Goal: Information Seeking & Learning: Learn about a topic

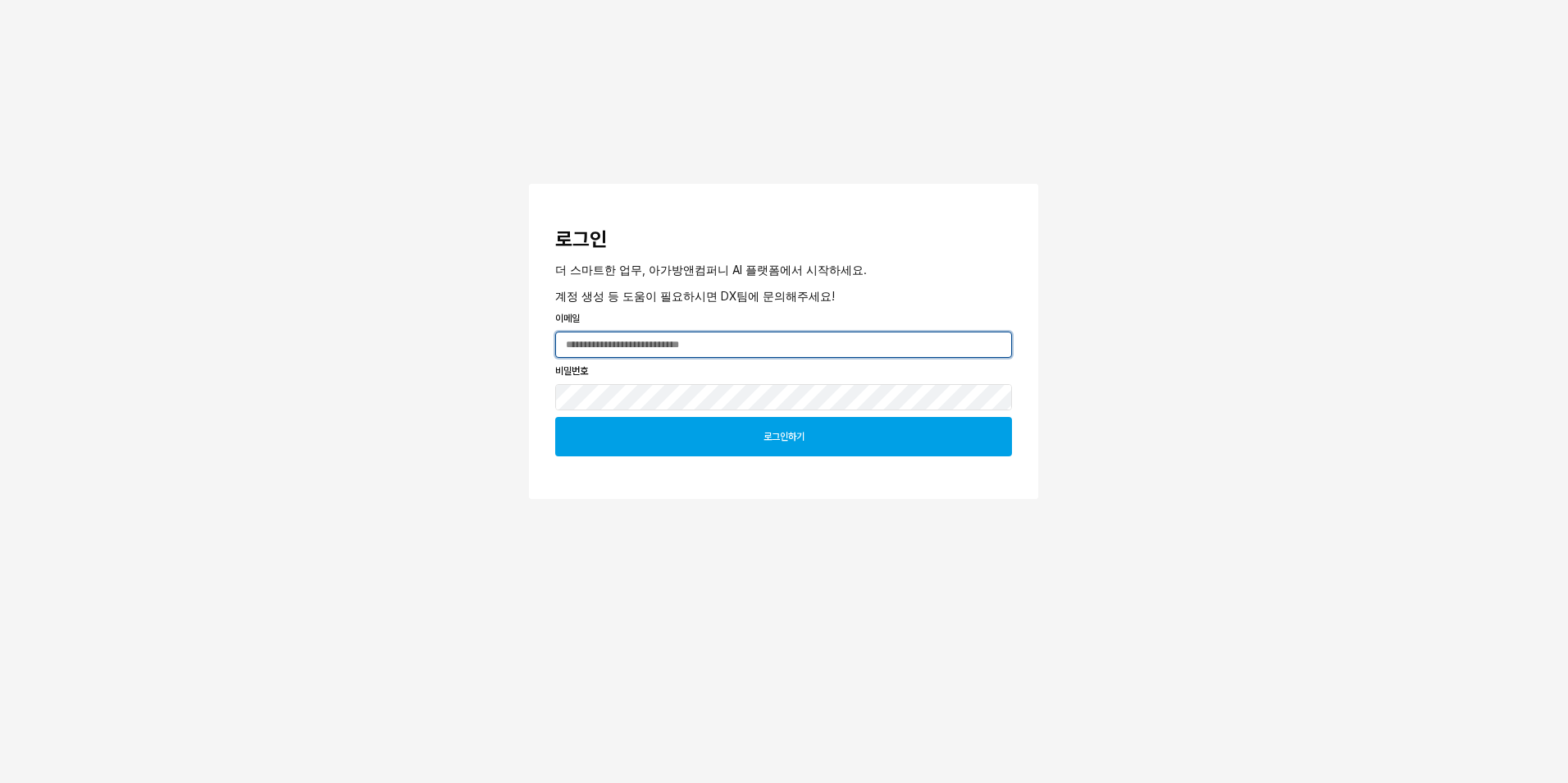
type input "**********"
click at [802, 441] on p "로그인하기" at bounding box center [784, 436] width 41 height 13
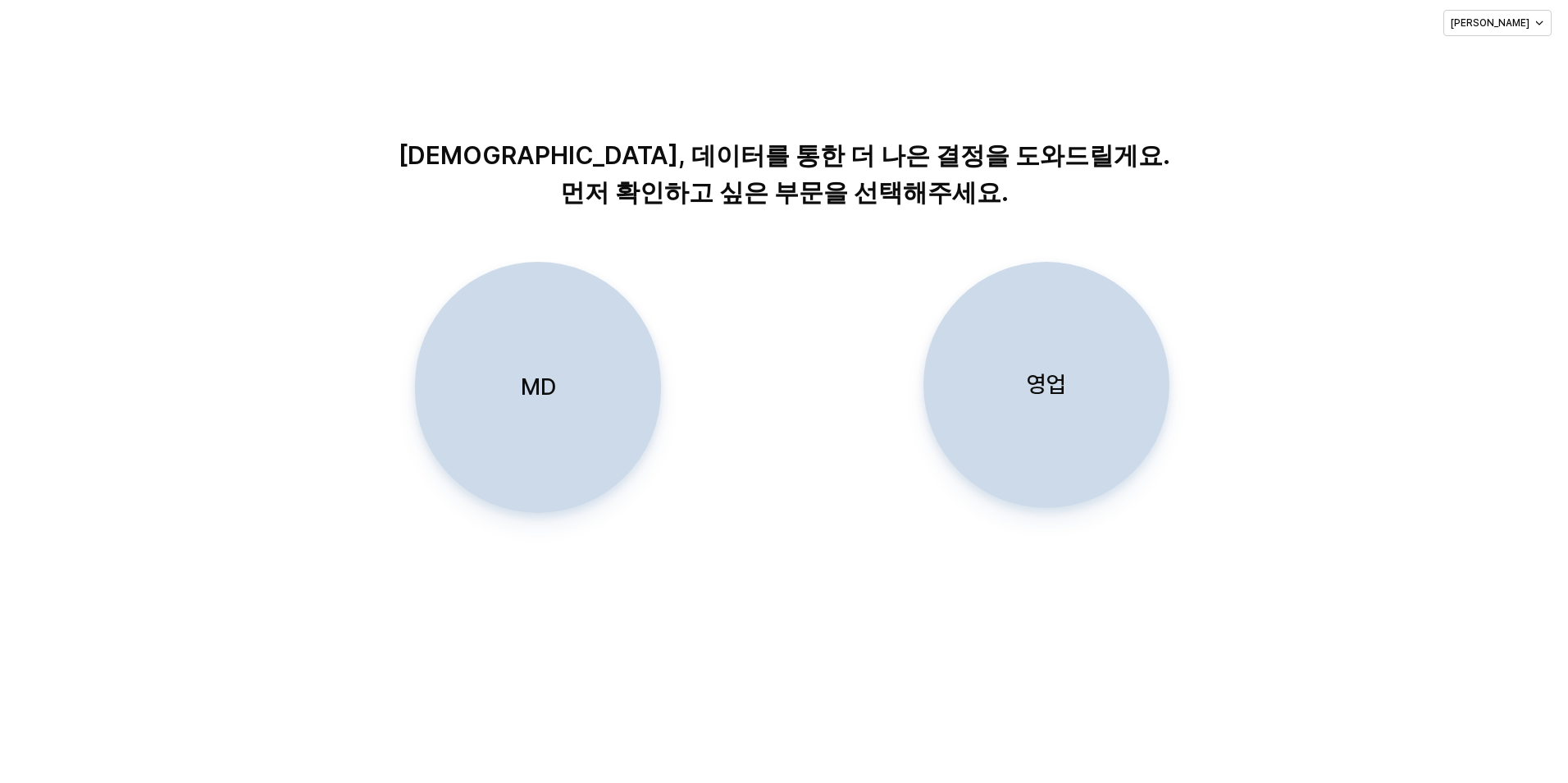
click at [567, 399] on div "MD" at bounding box center [538, 387] width 231 height 249
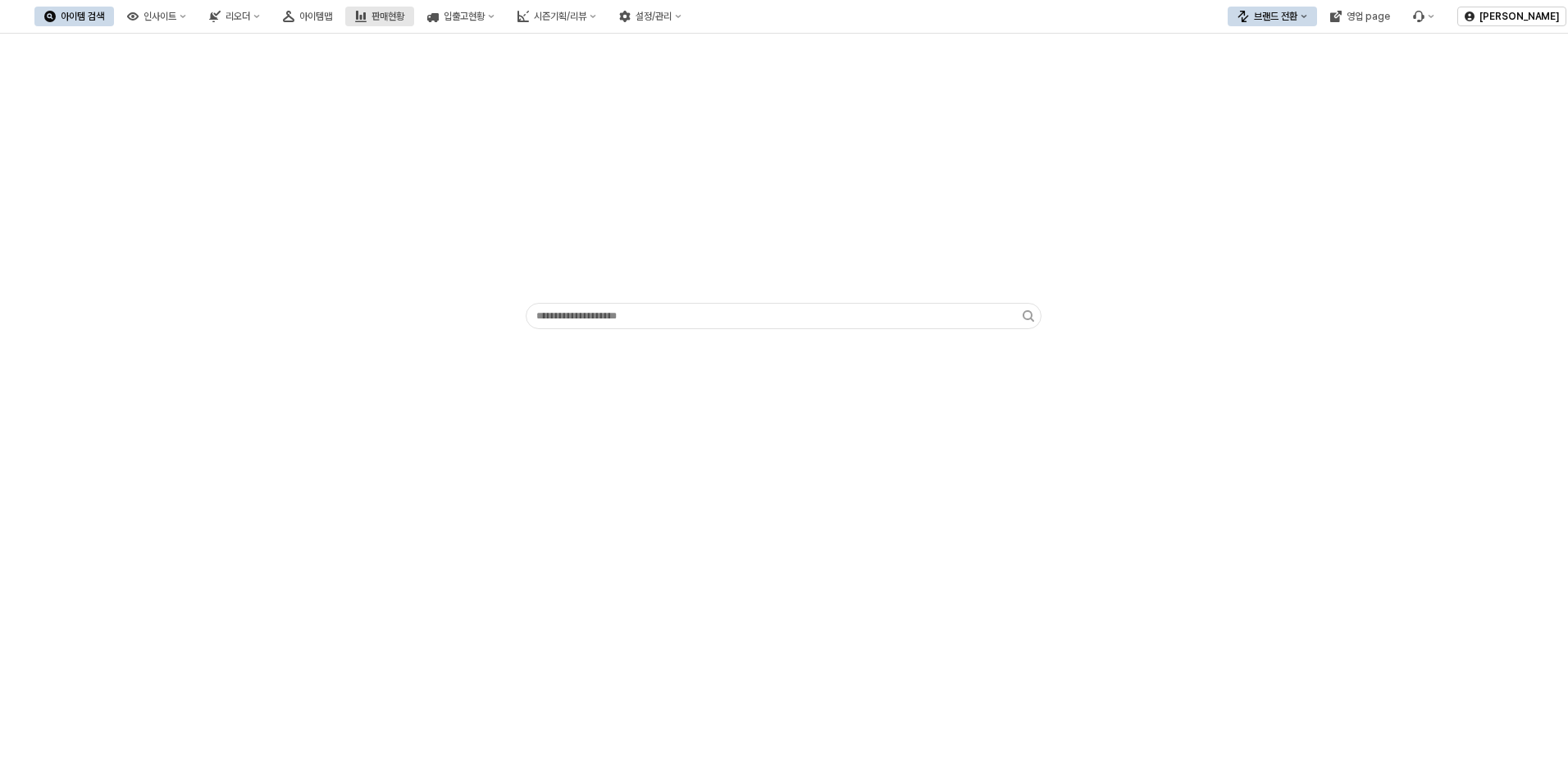
click at [404, 17] on div "판매현황" at bounding box center [388, 17] width 33 height 12
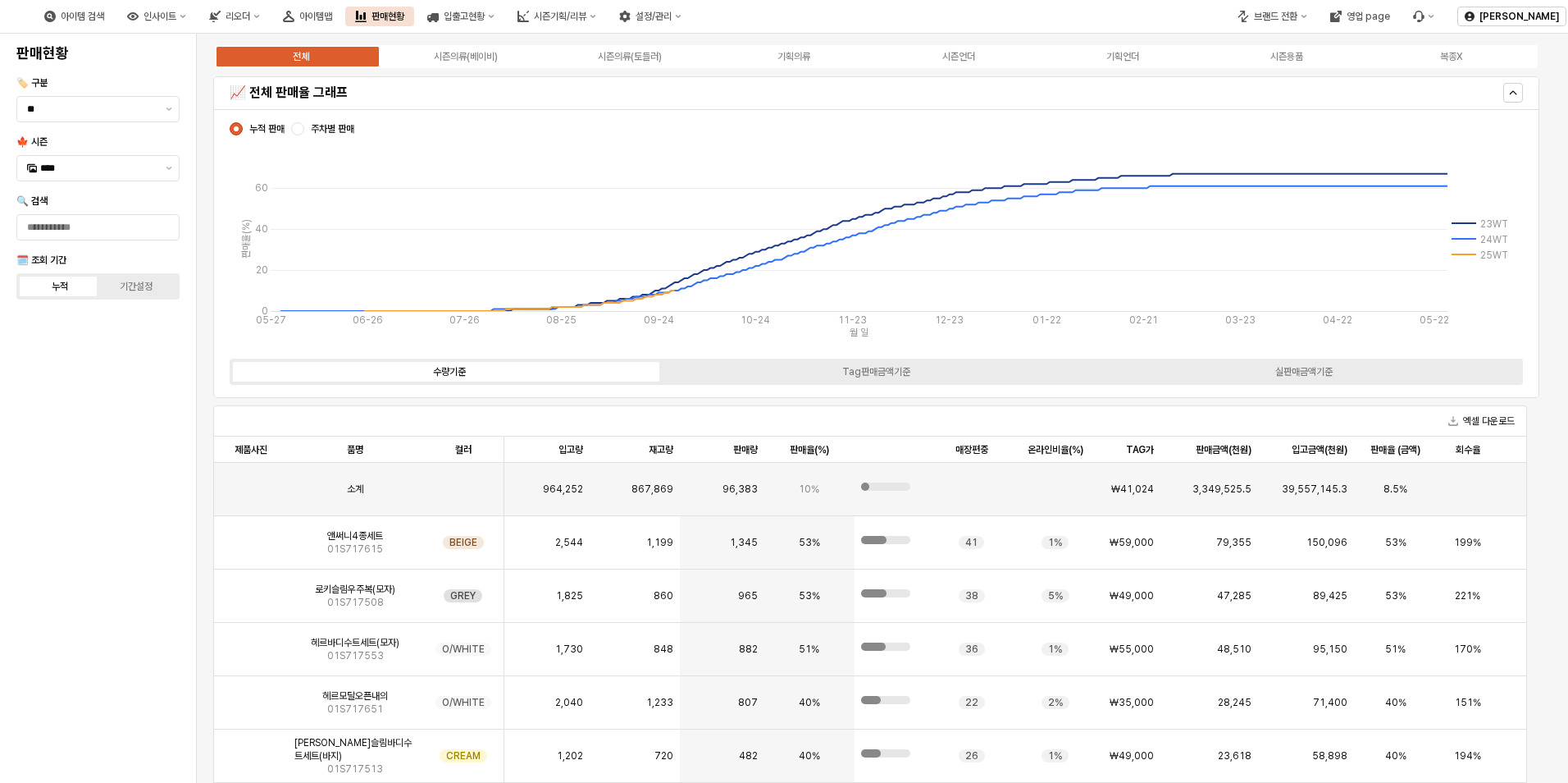
scroll to position [40, 0]
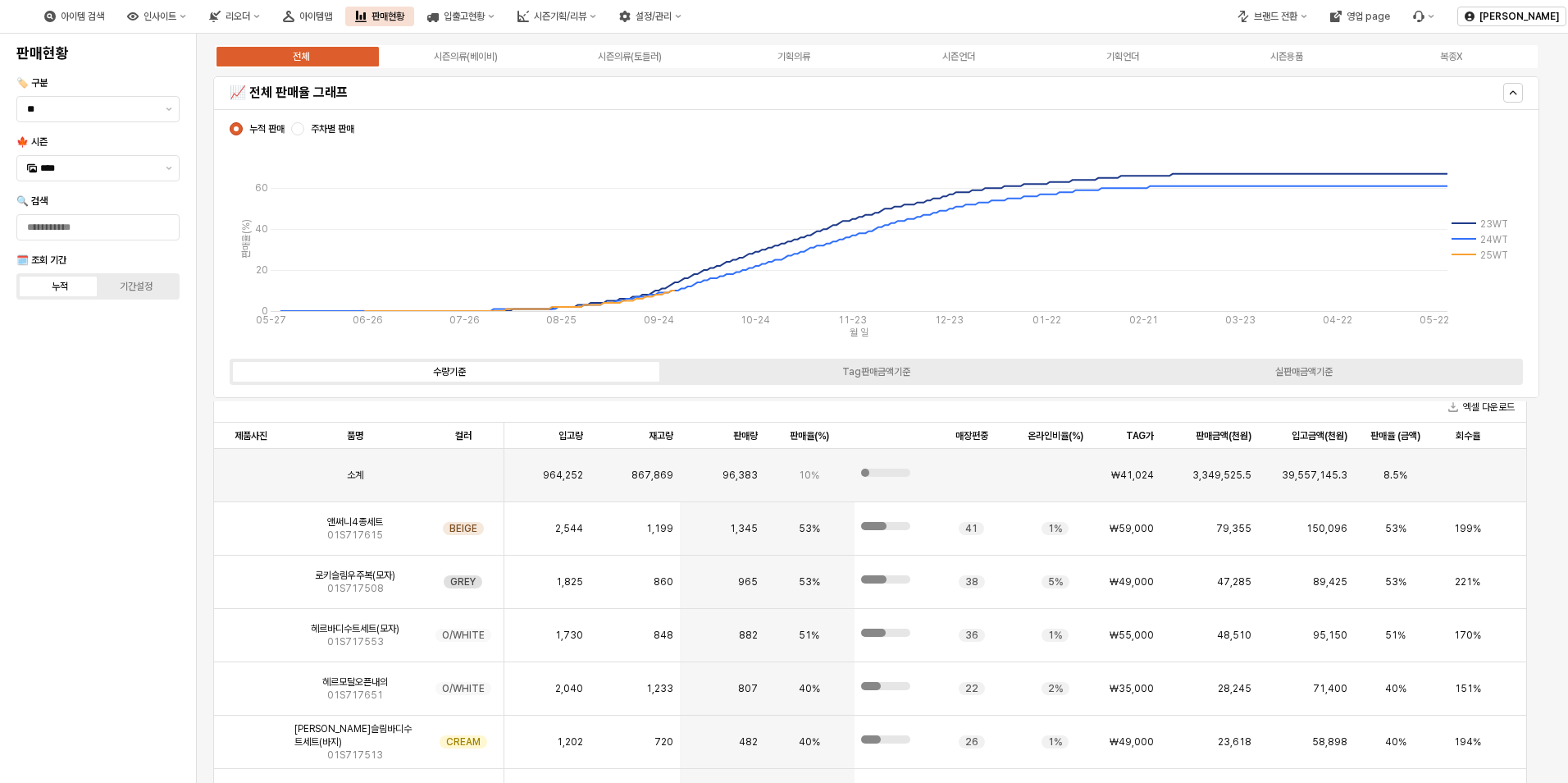
click at [290, 126] on div "누적 판매 주차별 판매" at bounding box center [291, 129] width 131 height 20
click at [296, 130] on div "App Frame" at bounding box center [298, 129] width 13 height 13
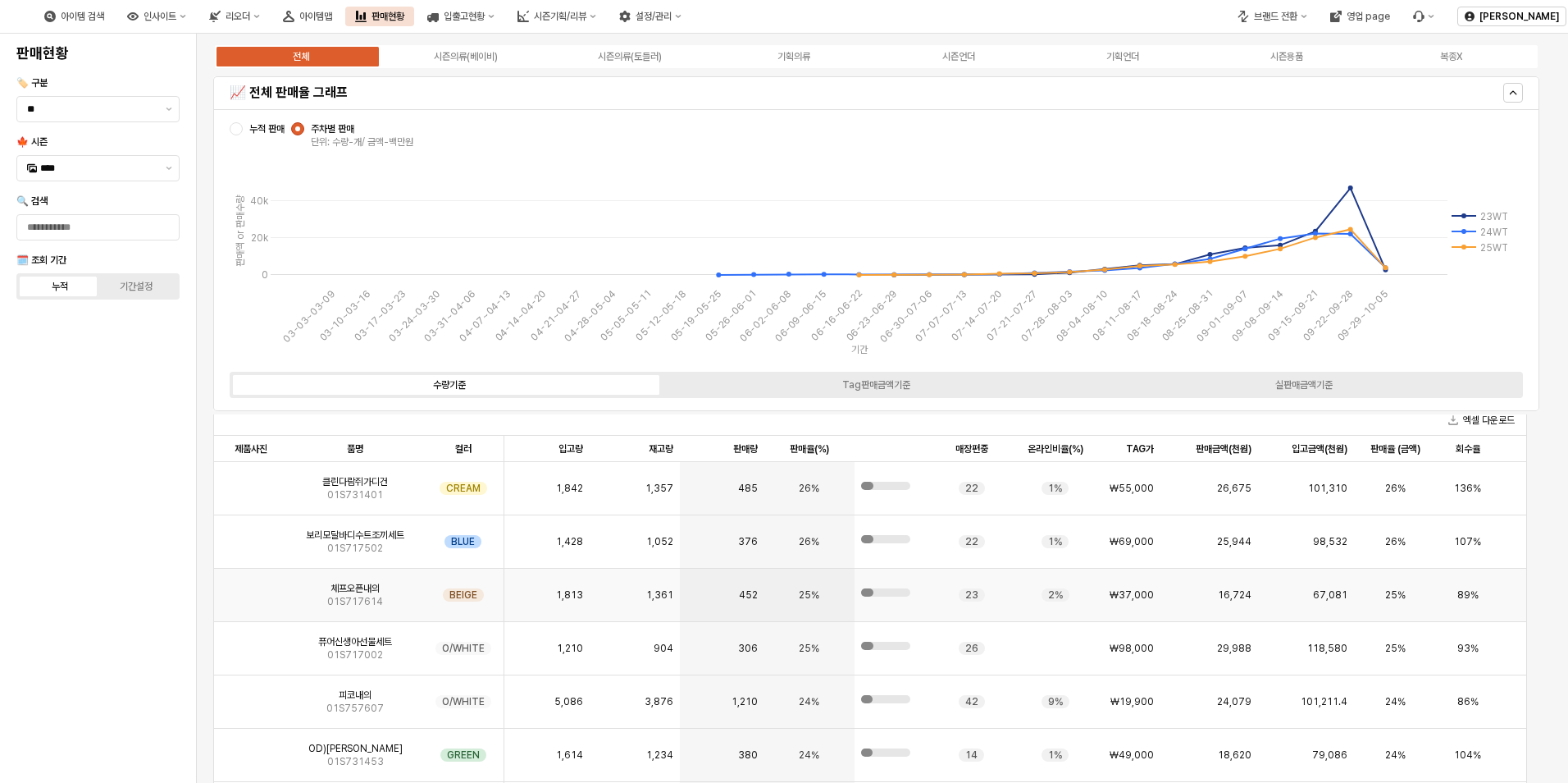
scroll to position [1394, 0]
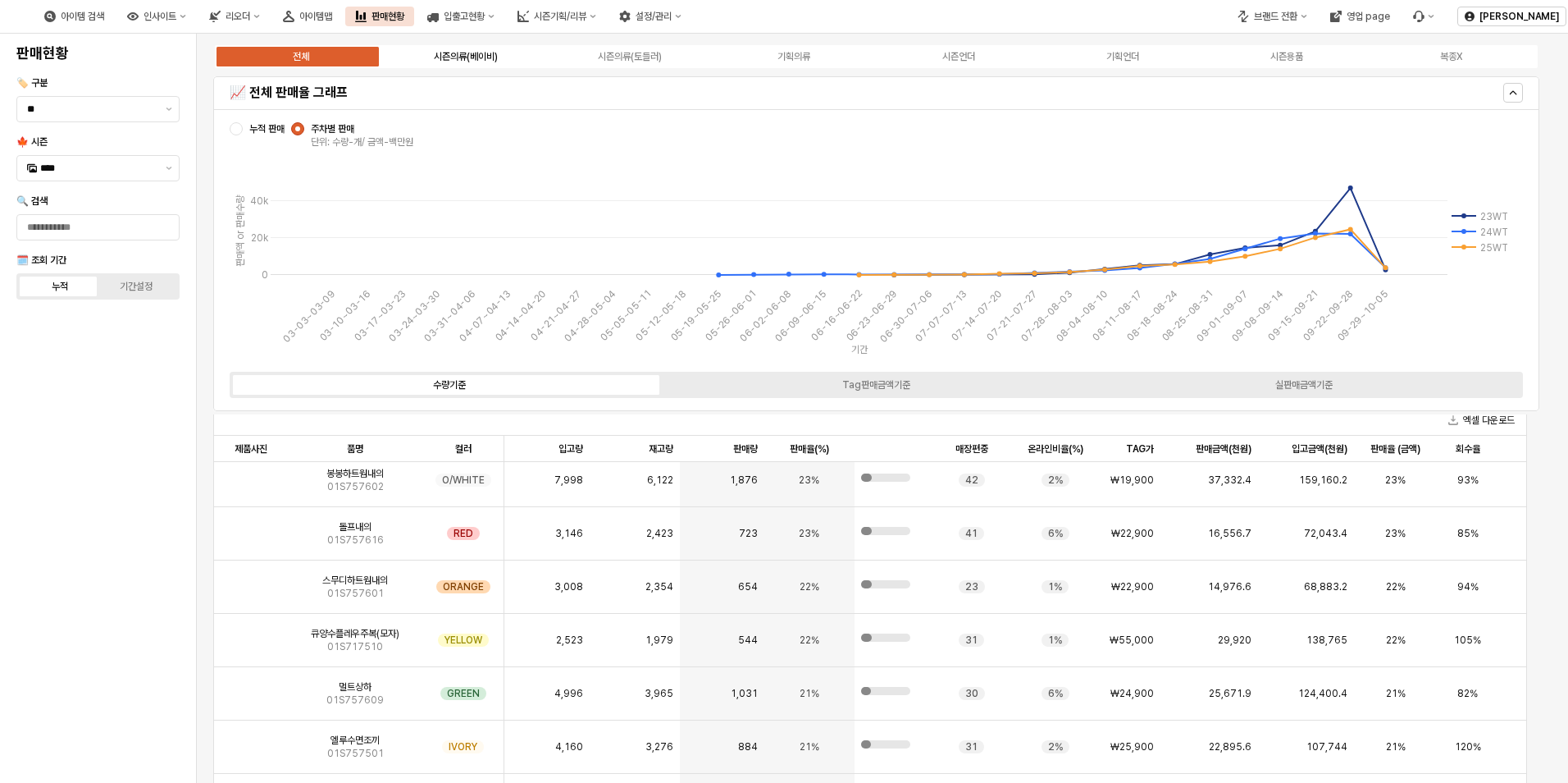
click at [464, 58] on div "시즌의류(베이비)" at bounding box center [466, 57] width 64 height 12
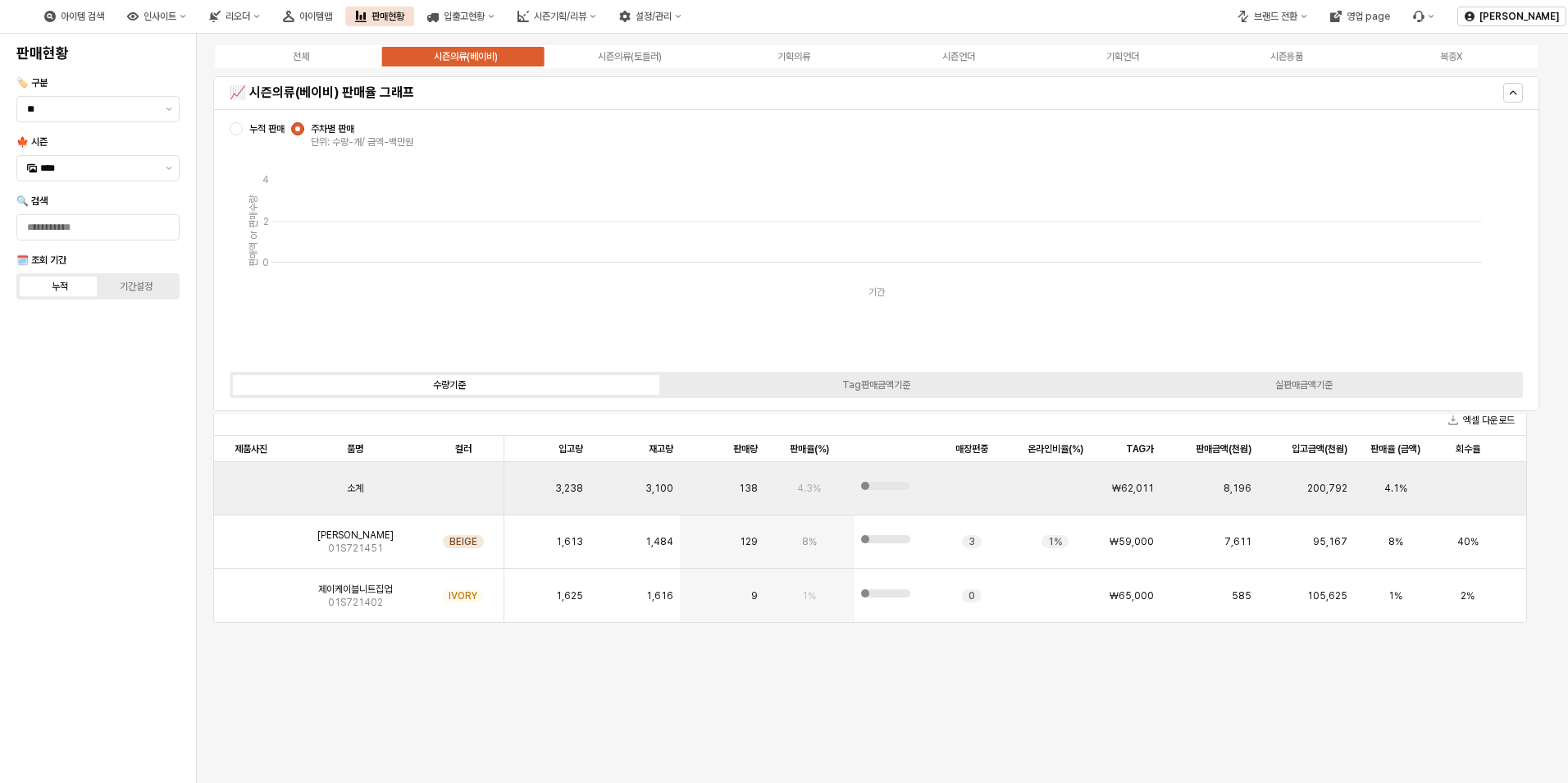
scroll to position [0, 0]
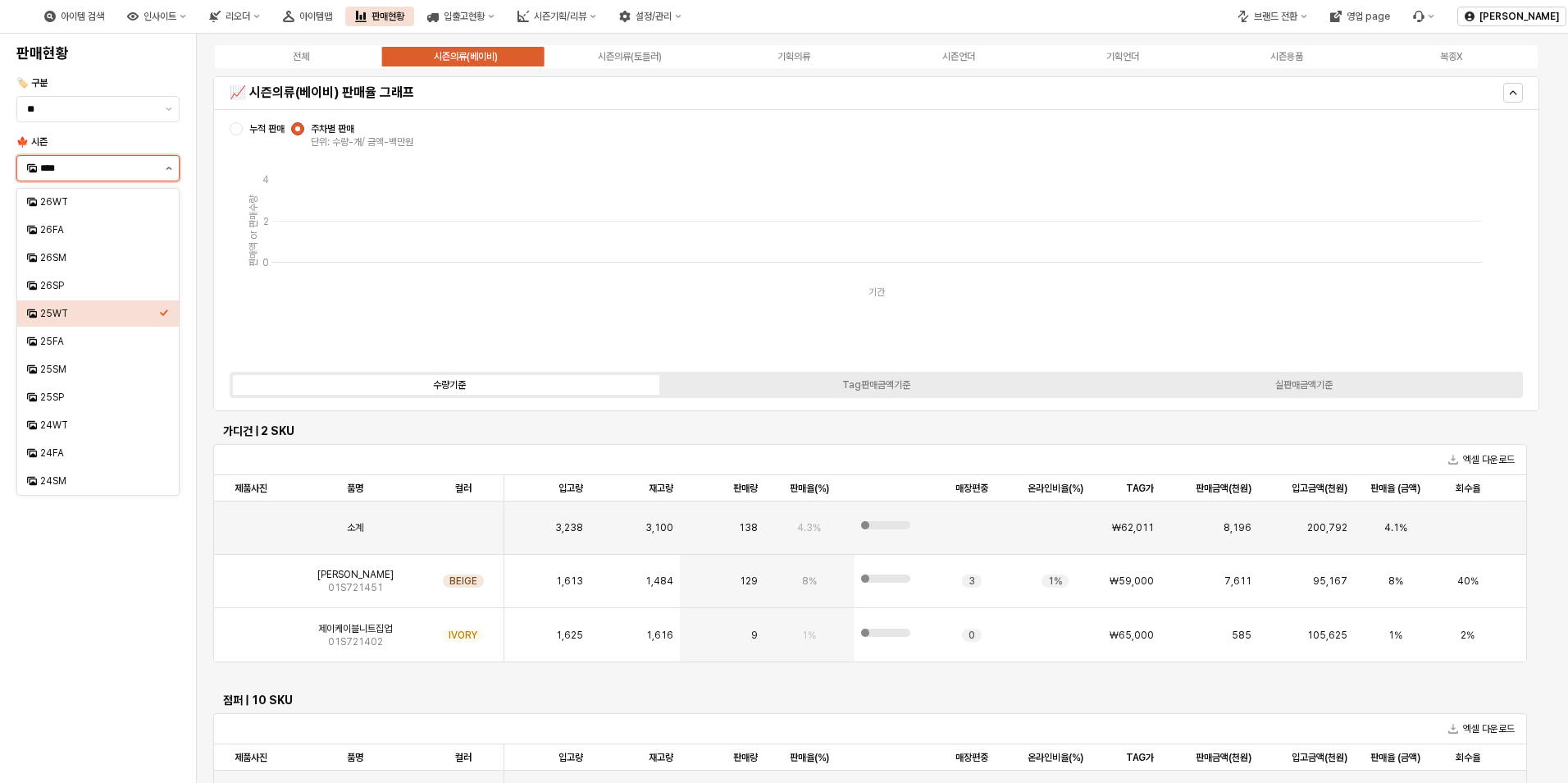
click at [167, 166] on button "제안 사항 표시" at bounding box center [169, 168] width 20 height 25
click at [73, 345] on div "25FA" at bounding box center [100, 342] width 119 height 13
type input "****"
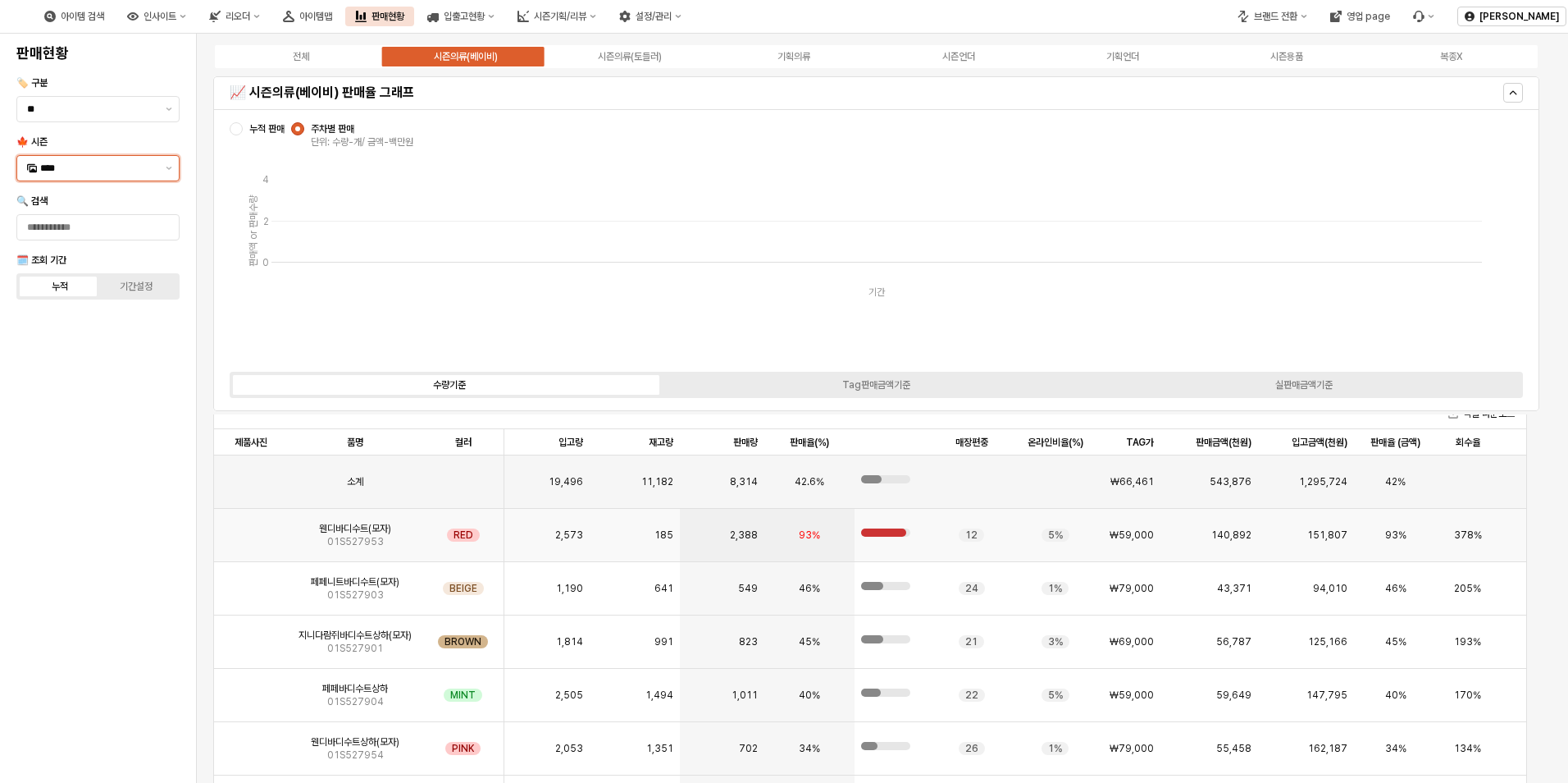
scroll to position [738, 0]
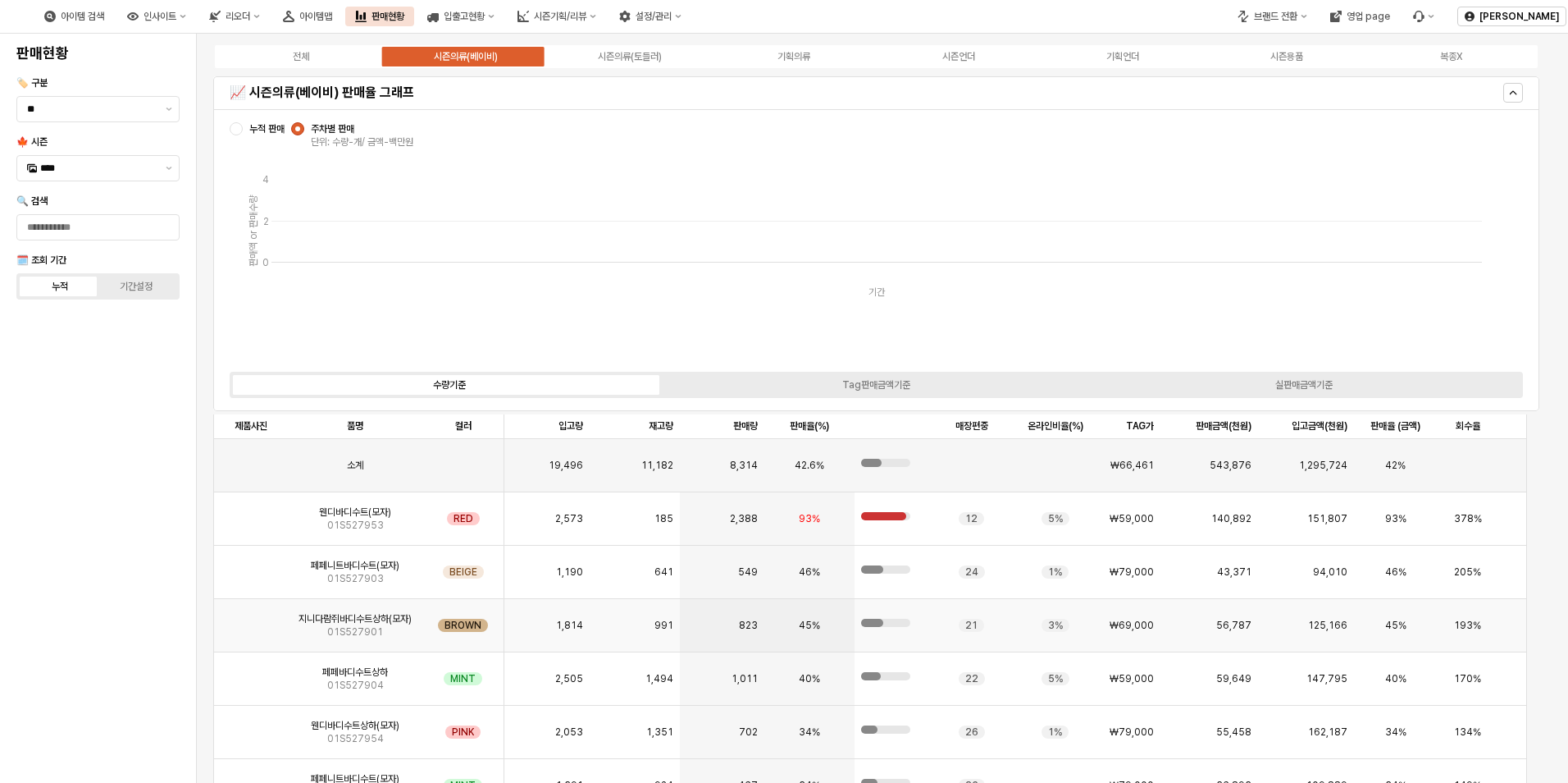
click at [251, 619] on img "App Frame" at bounding box center [251, 619] width 0 height 0
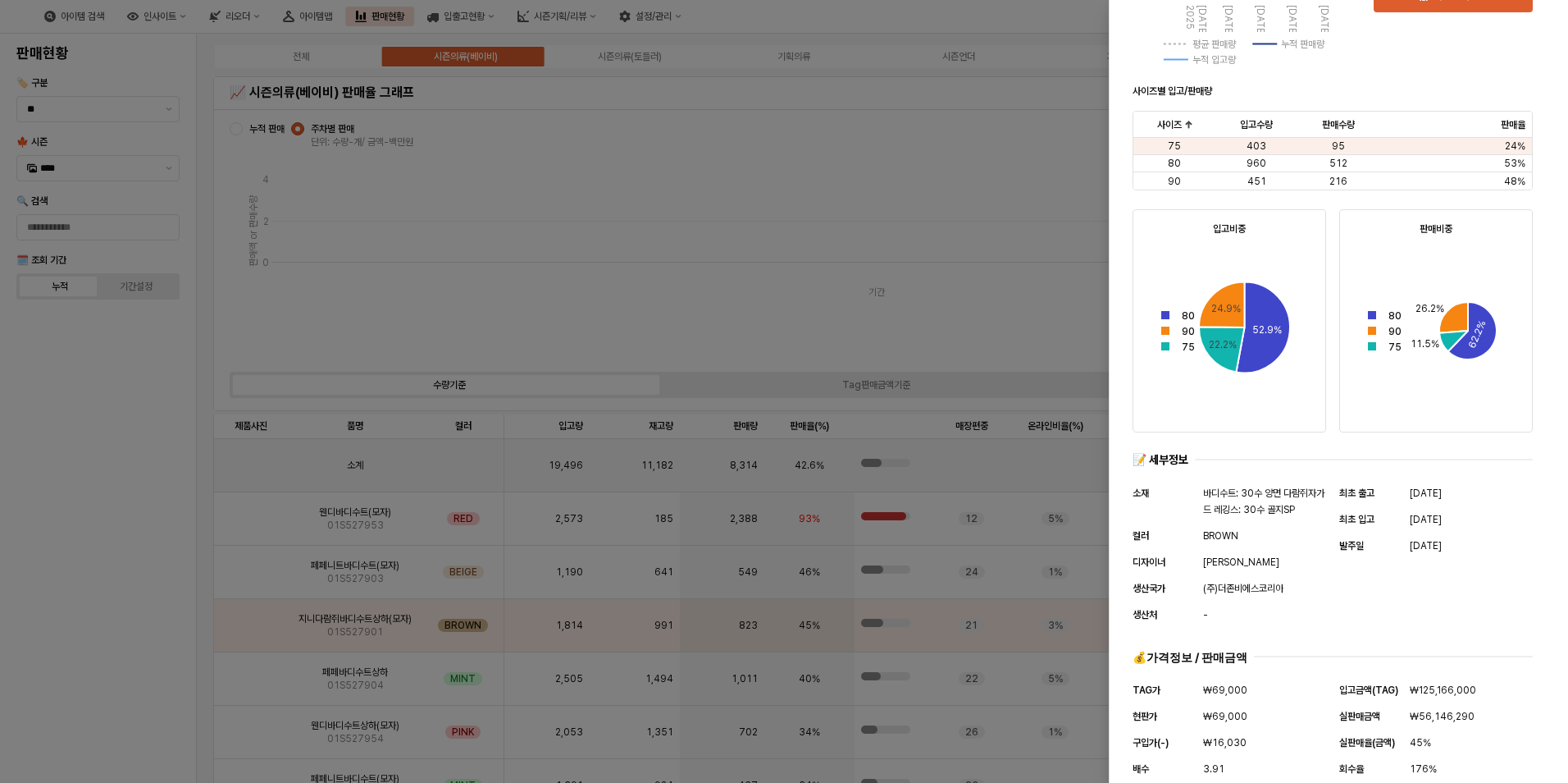
scroll to position [559, 0]
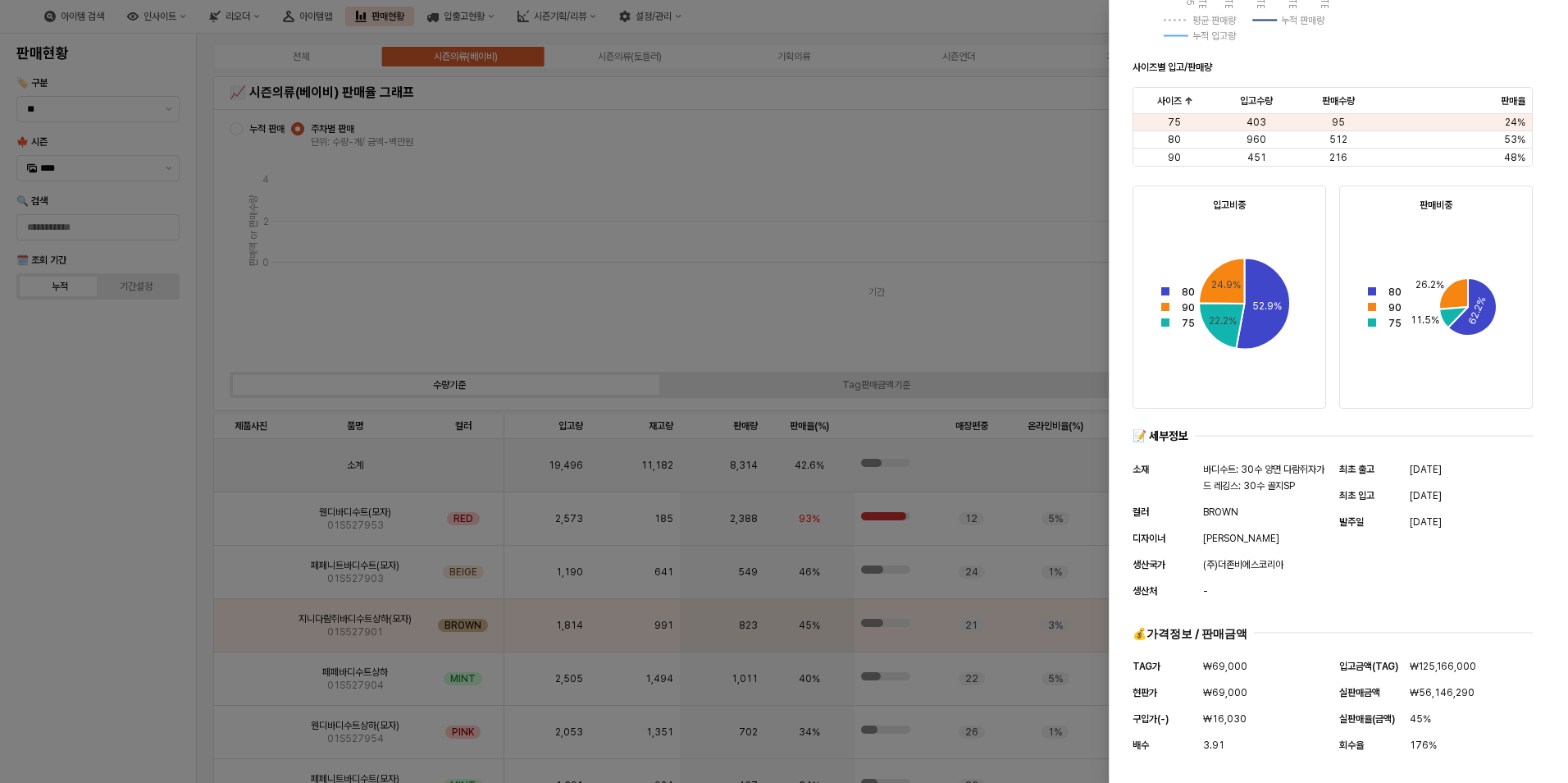
click at [682, 593] on div at bounding box center [784, 391] width 1568 height 783
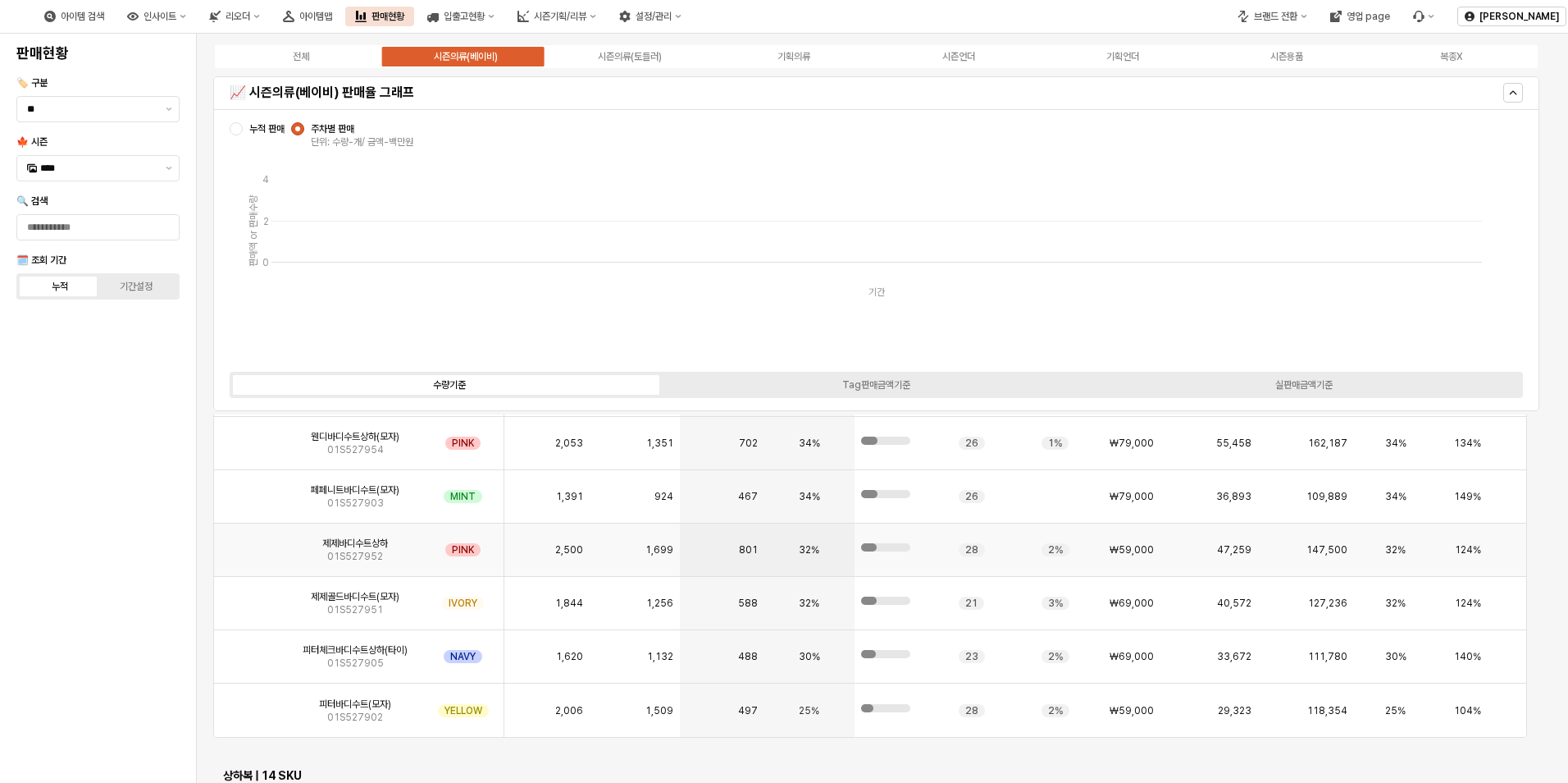
scroll to position [1067, 0]
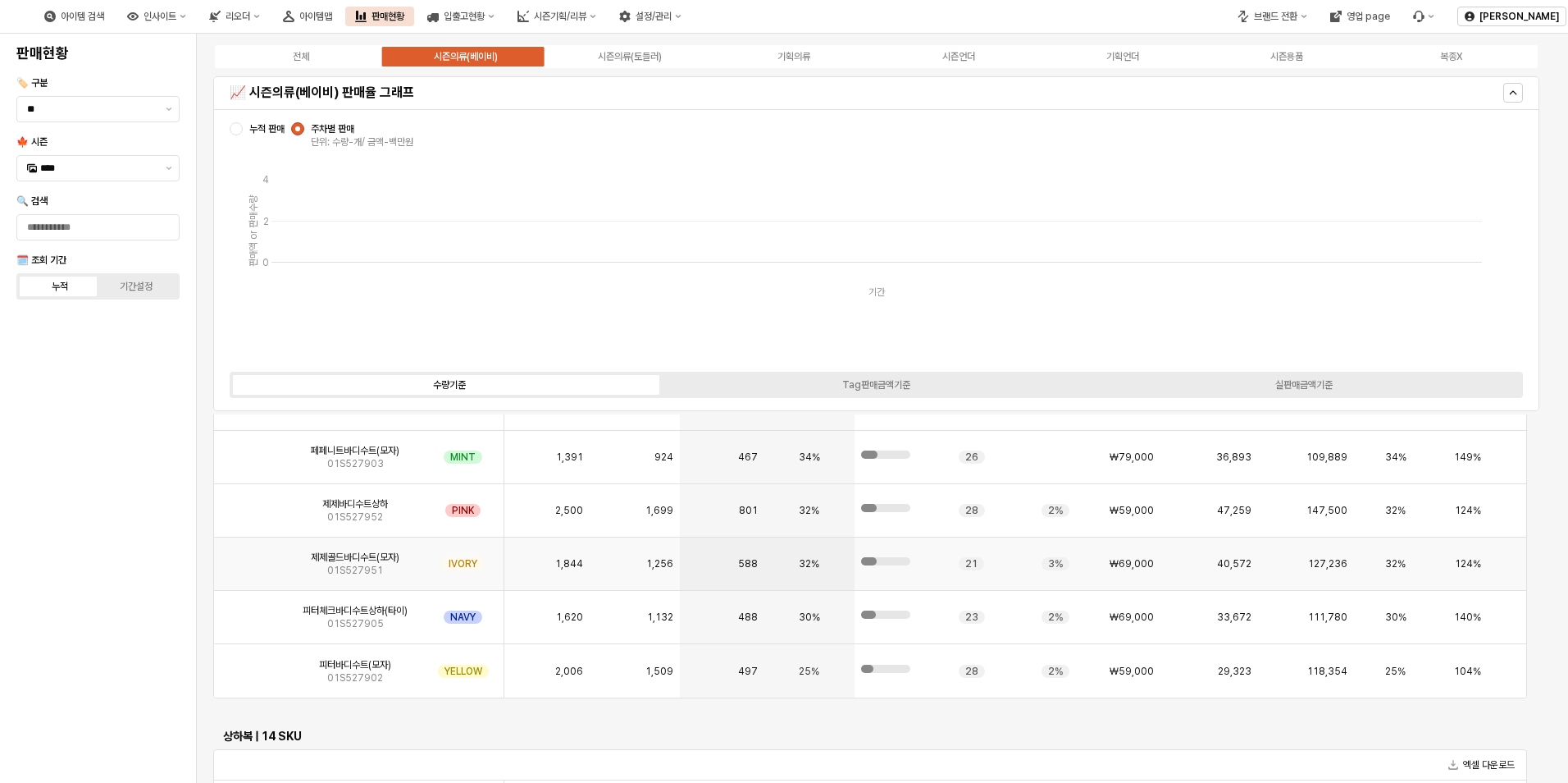
click at [251, 557] on img "App Frame" at bounding box center [251, 557] width 0 height 0
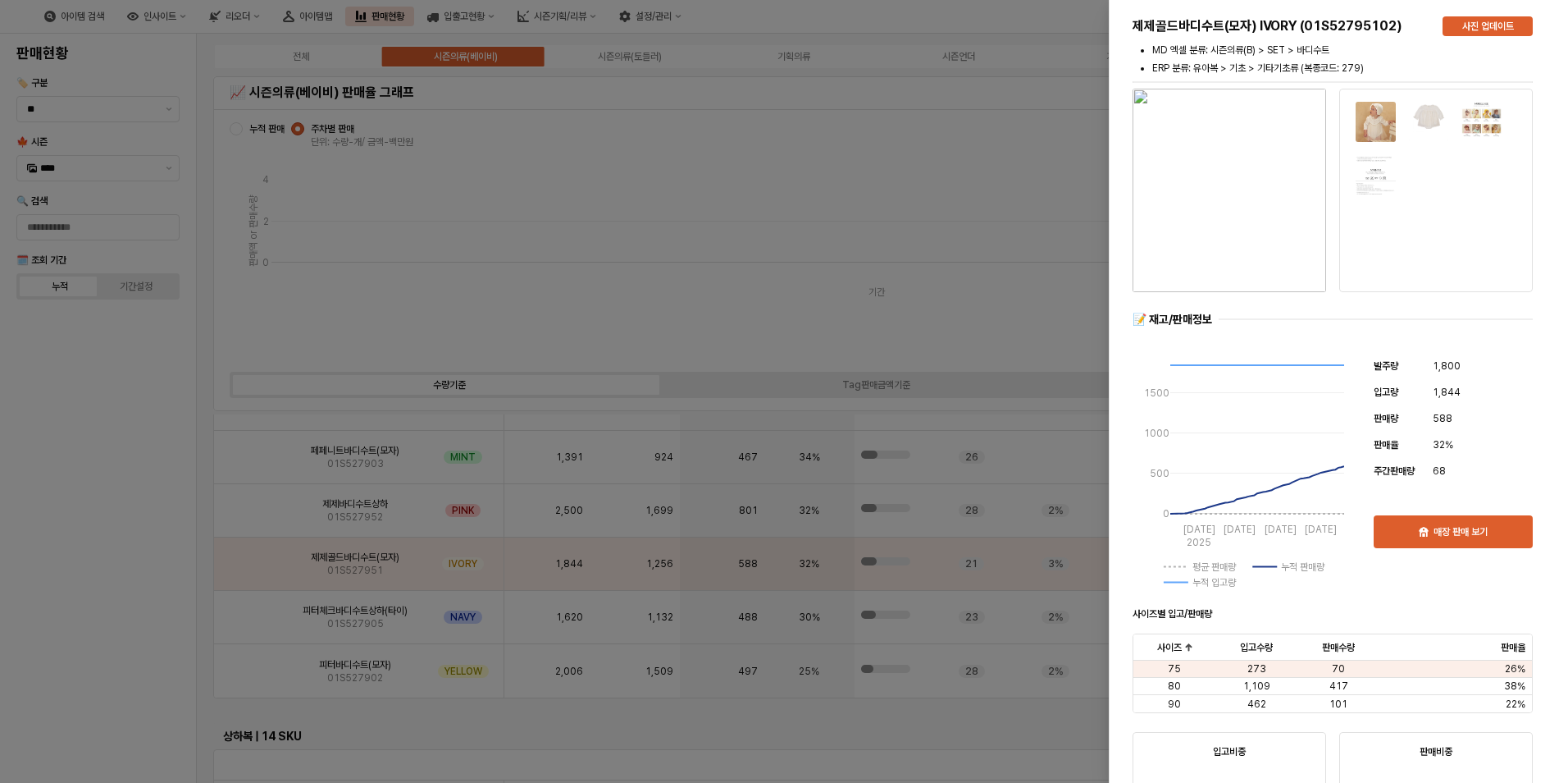
click at [977, 251] on div at bounding box center [784, 391] width 1568 height 783
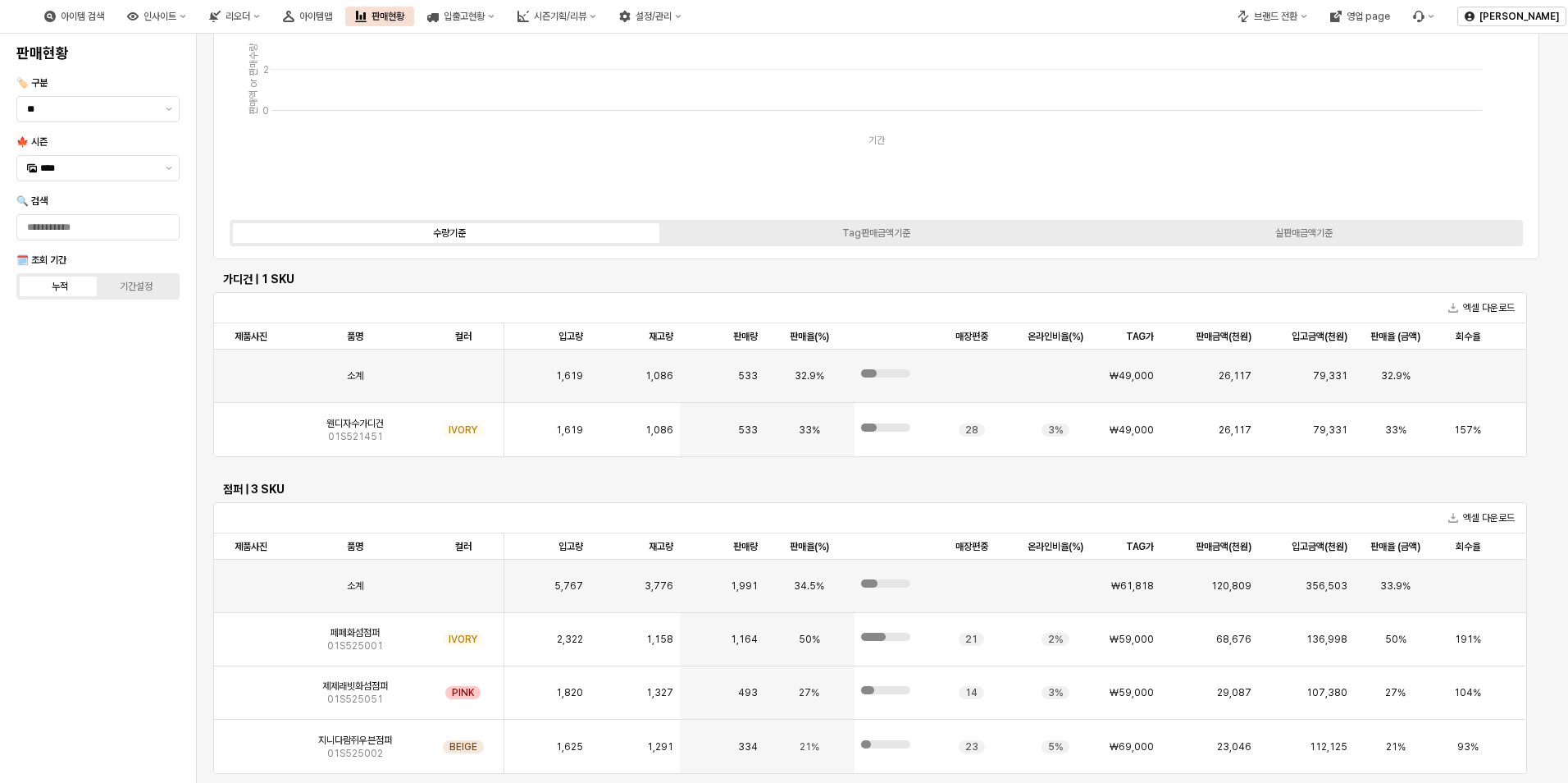
scroll to position [0, 0]
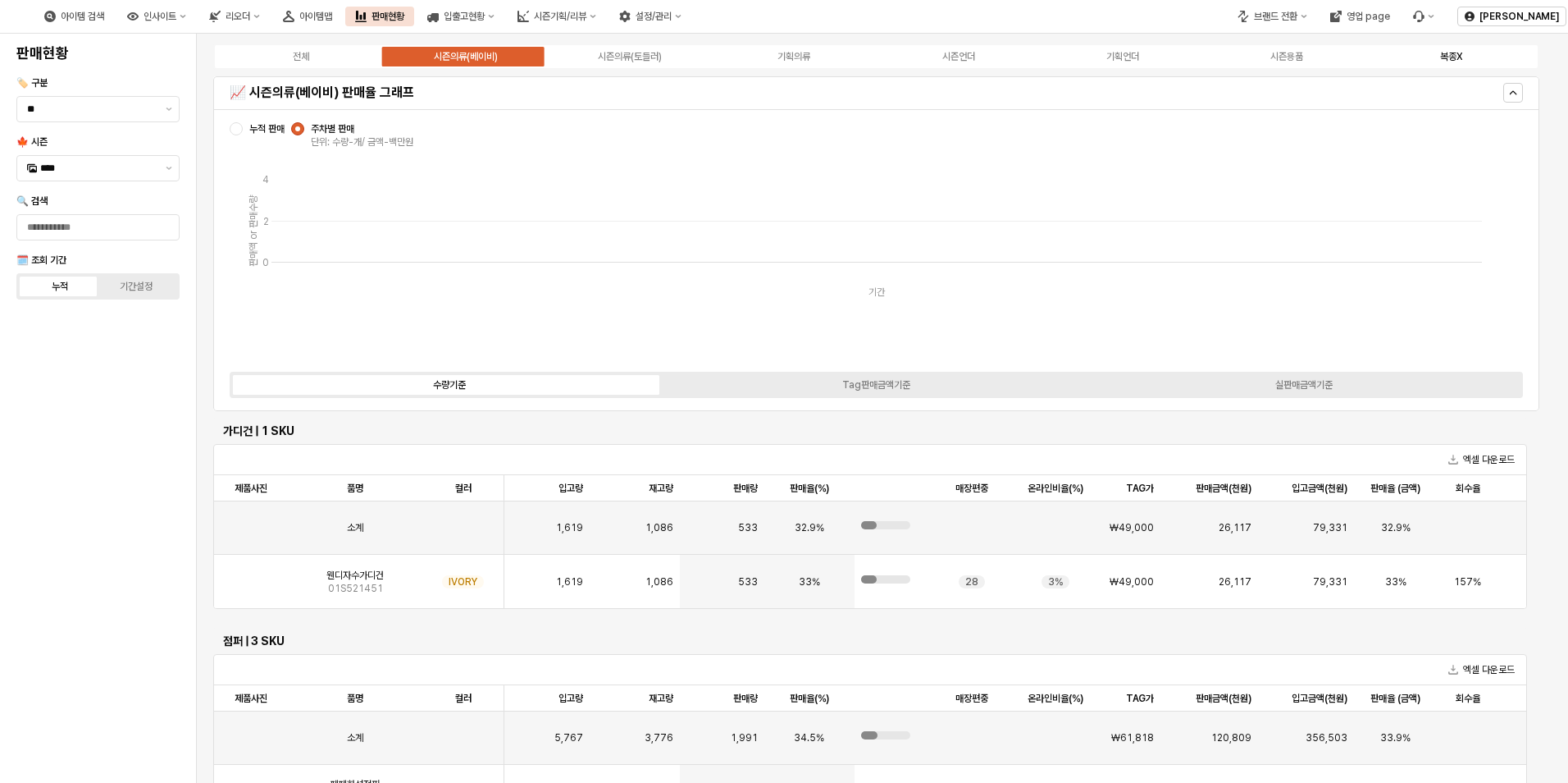
click at [1455, 57] on div "복종X" at bounding box center [1451, 57] width 22 height 12
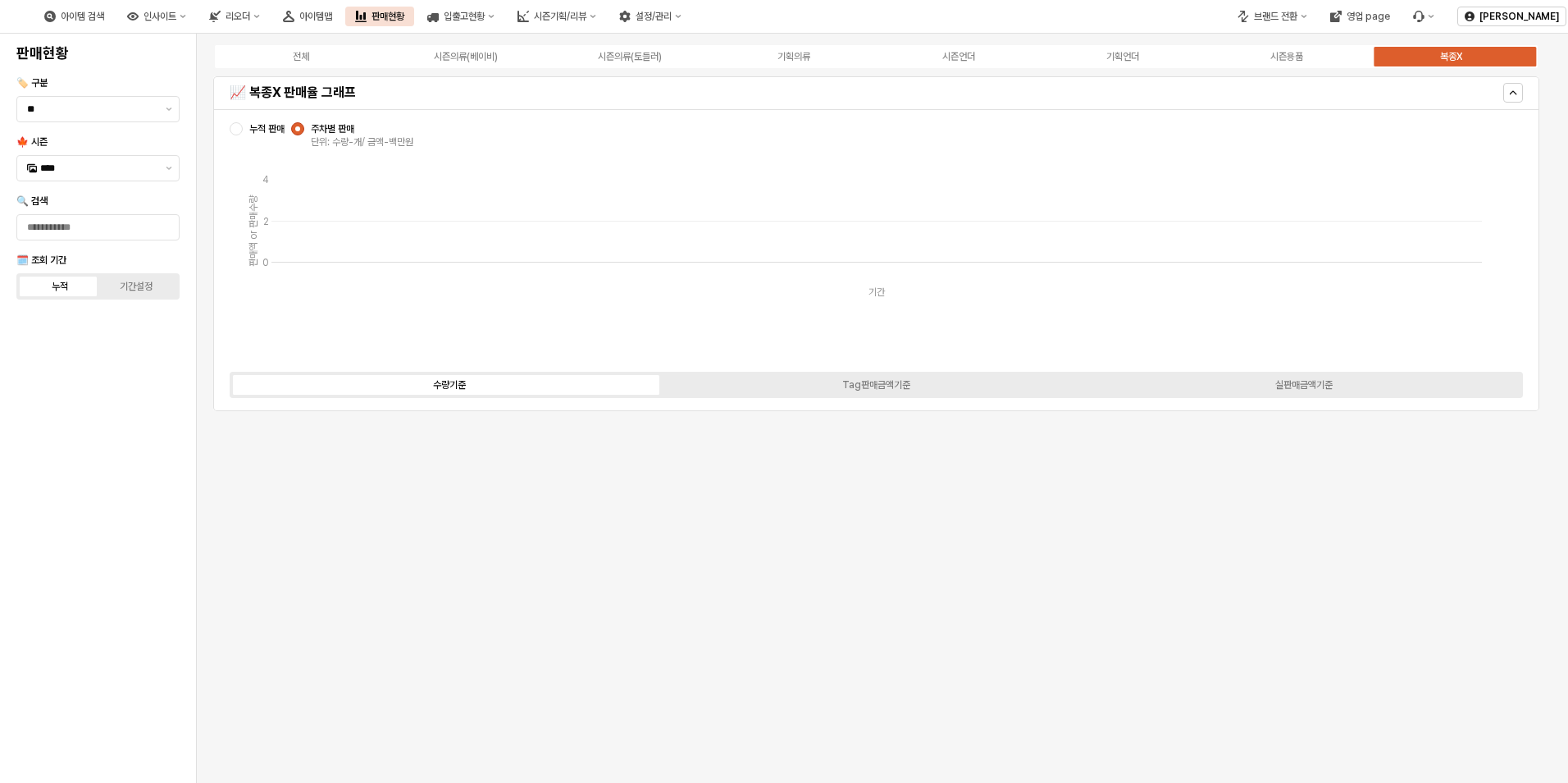
click at [838, 72] on div "전체 시즌의류(베이비) 시즌의류(토들러) 기획의류 시즌언더 기획언더 시즌용품 복종X" at bounding box center [877, 57] width 1340 height 33
click at [797, 62] on div "기획의류" at bounding box center [794, 57] width 33 height 12
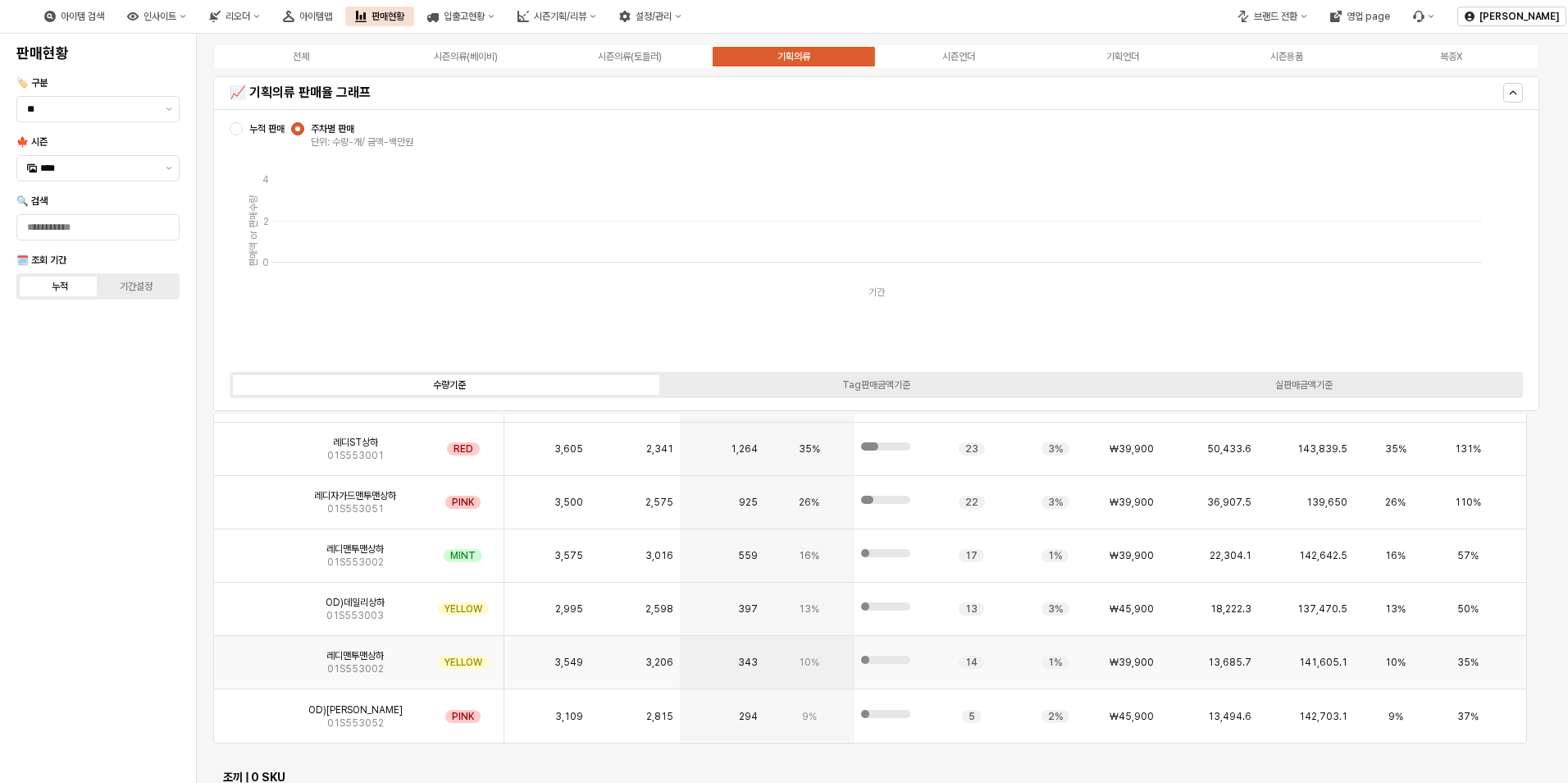
scroll to position [800, 0]
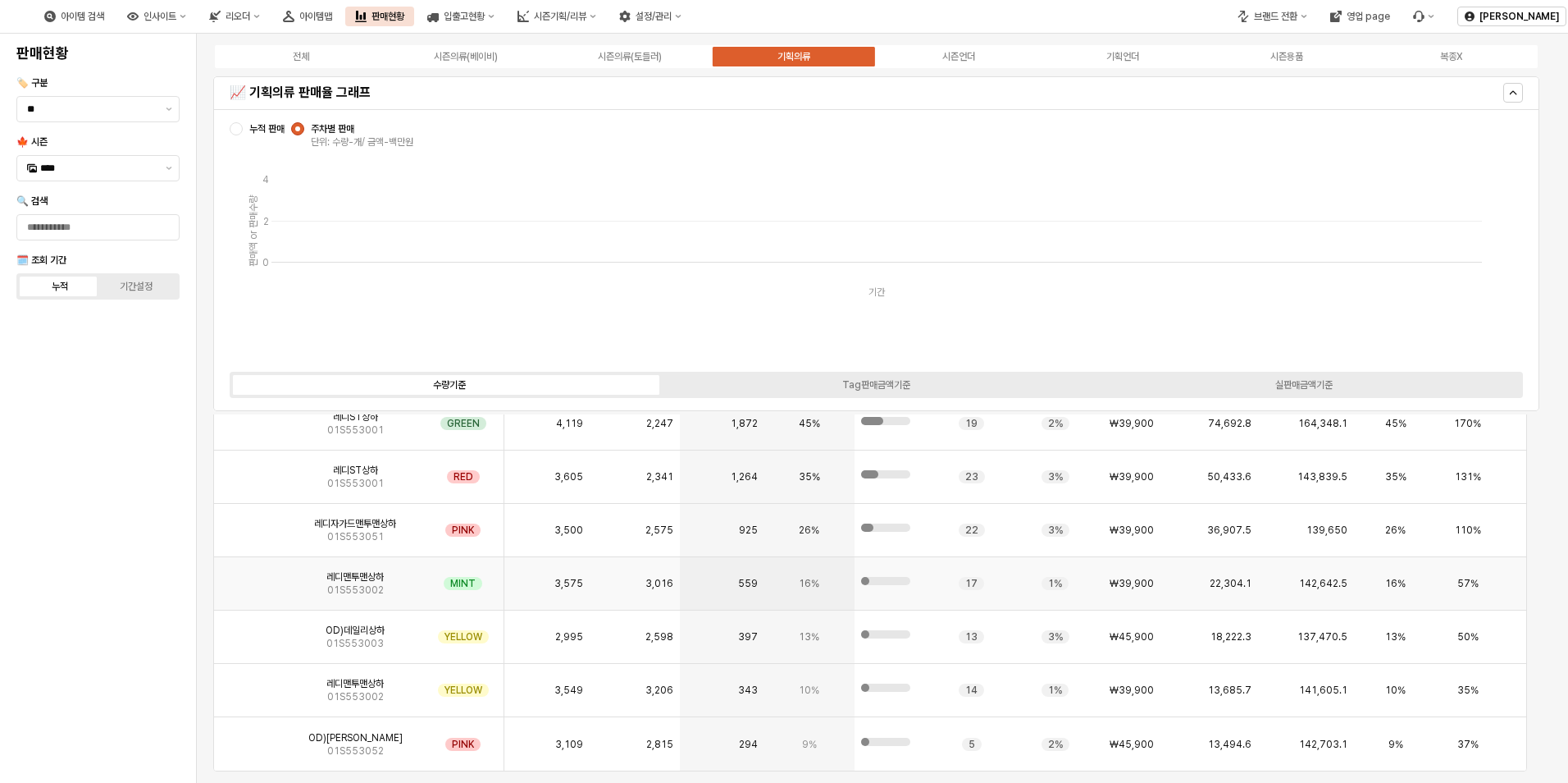
click at [251, 577] on img "App Frame" at bounding box center [251, 577] width 0 height 0
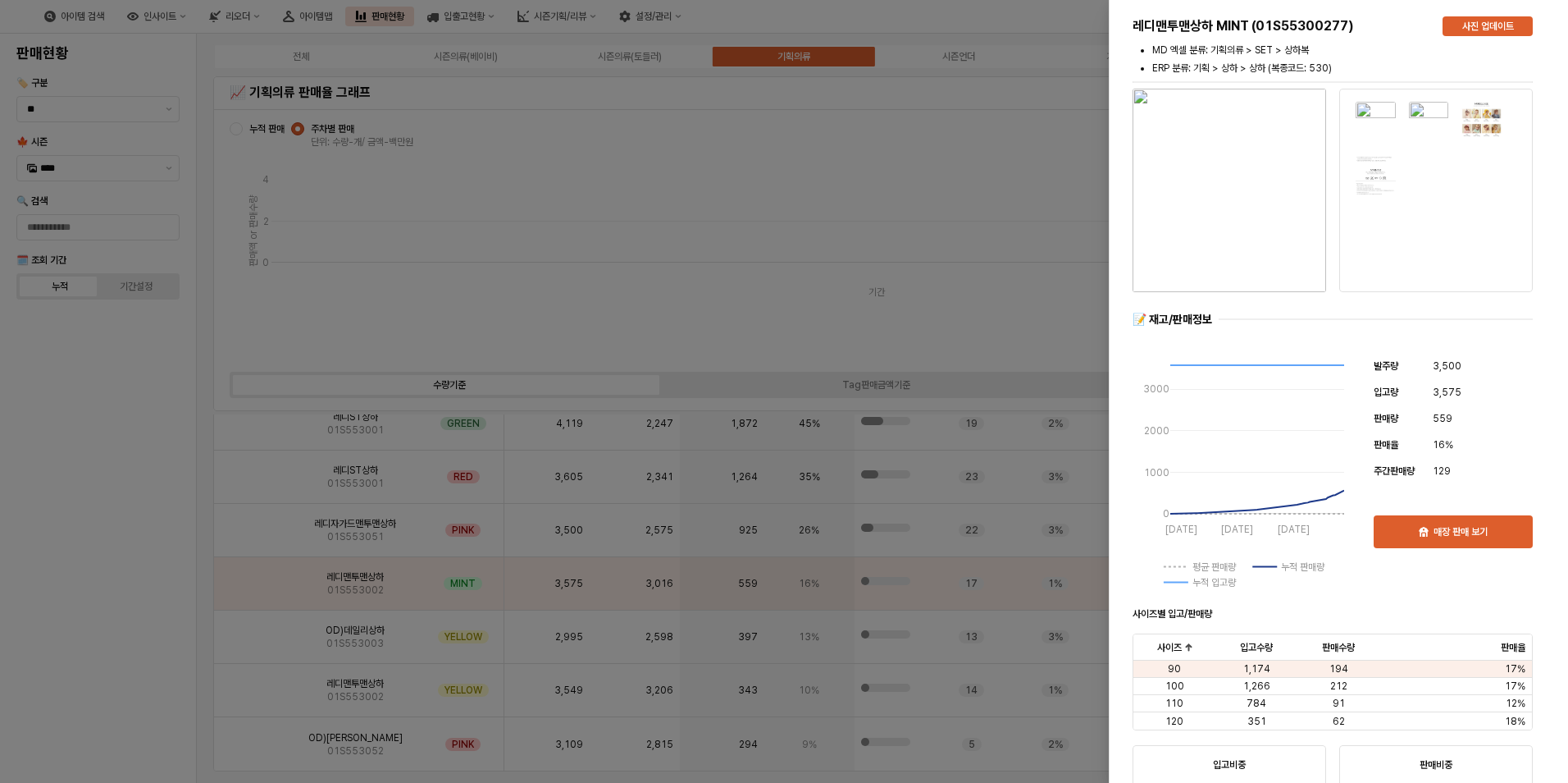
click at [133, 436] on div at bounding box center [784, 391] width 1568 height 783
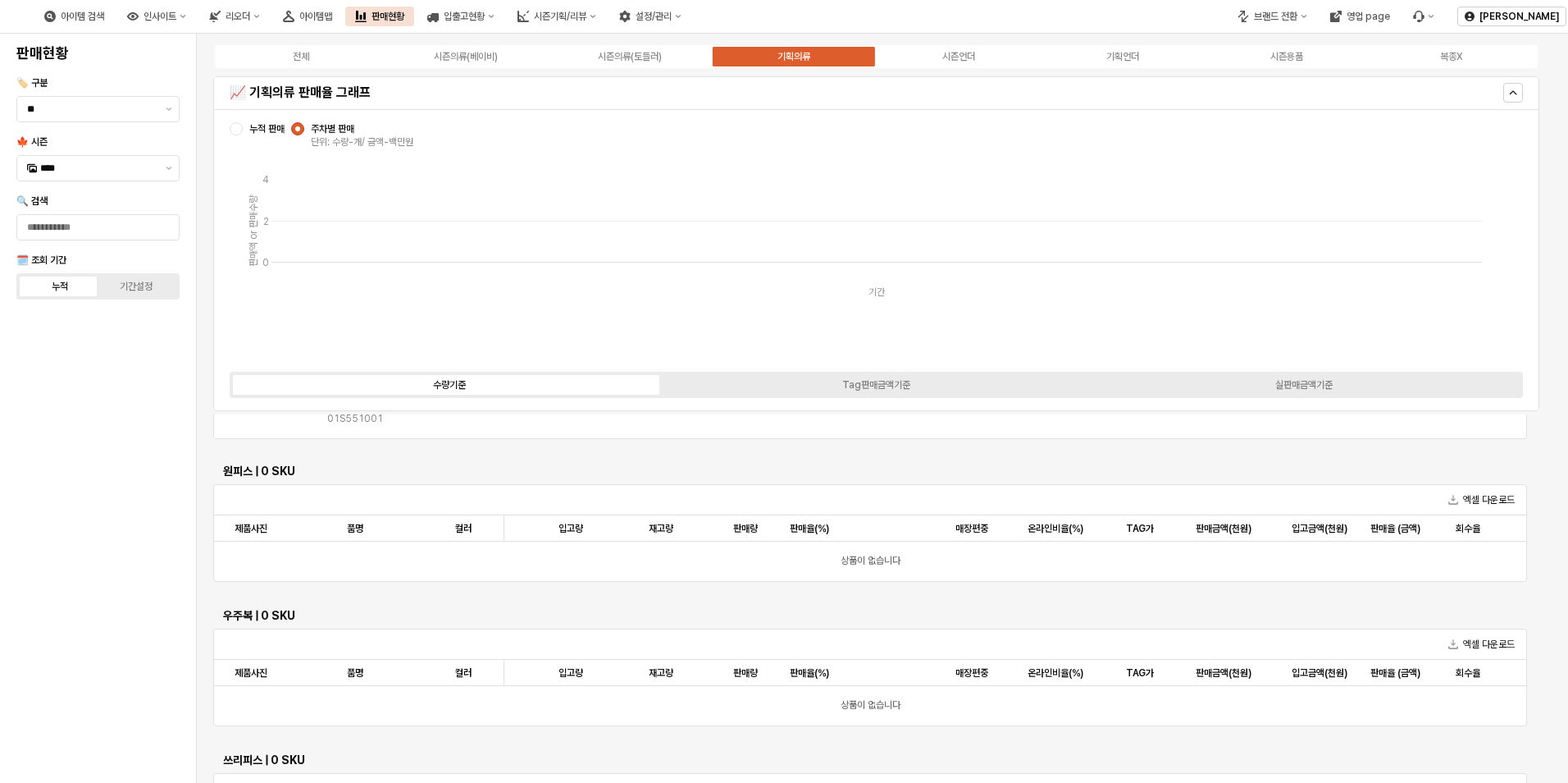
scroll to position [144, 0]
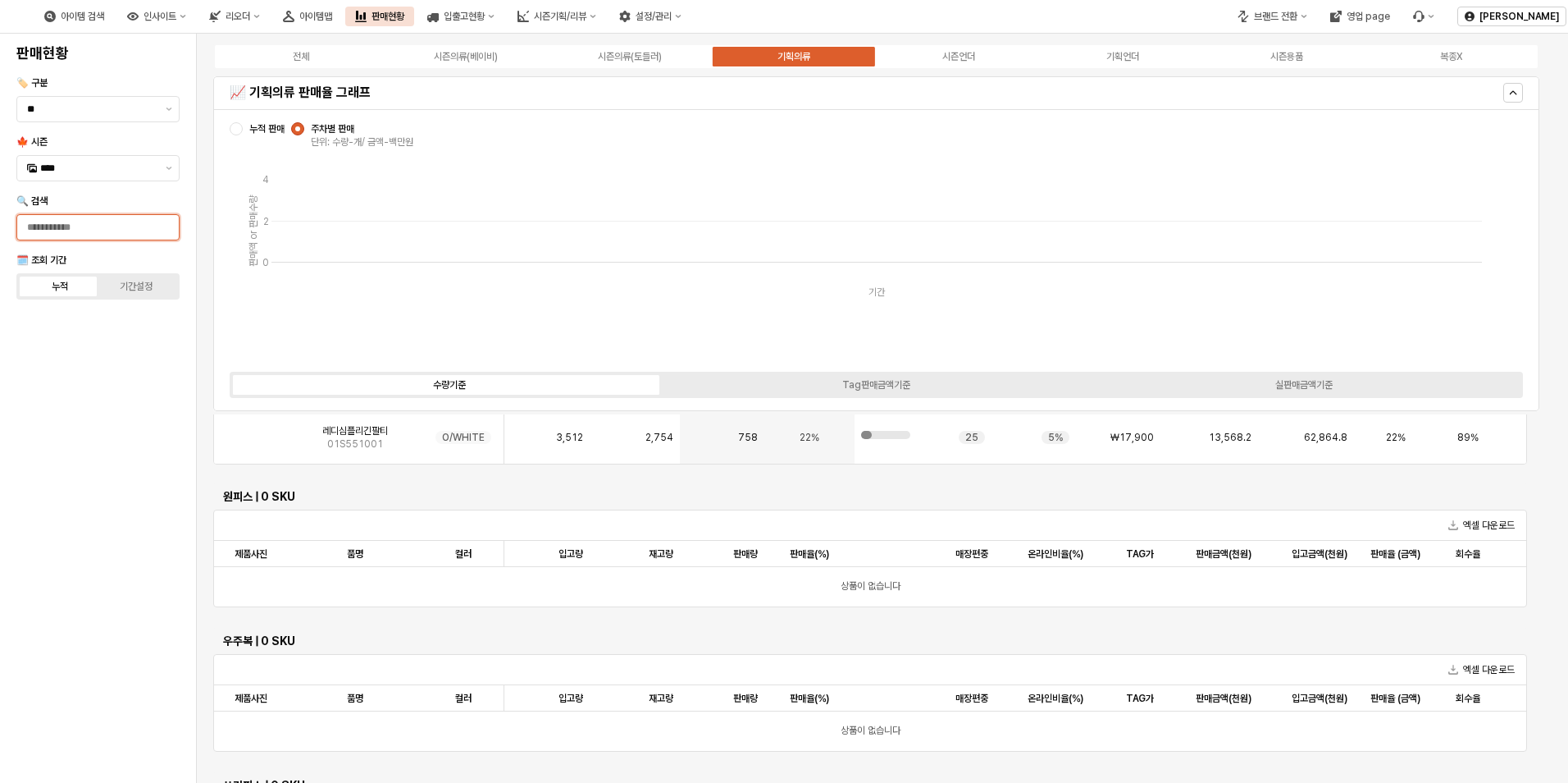
click at [115, 229] on input "🔍 검색" at bounding box center [98, 228] width 162 height 25
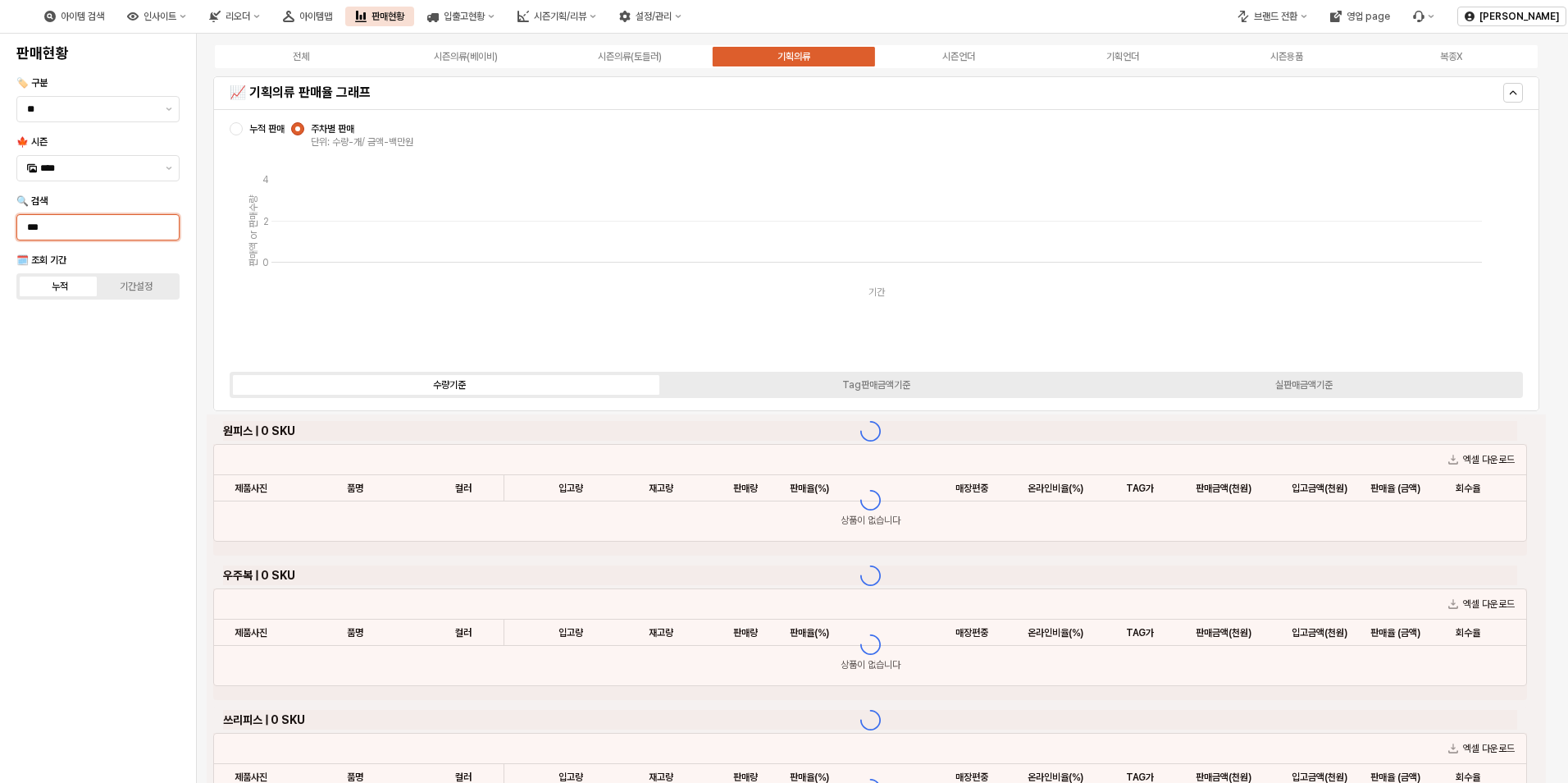
scroll to position [78, 0]
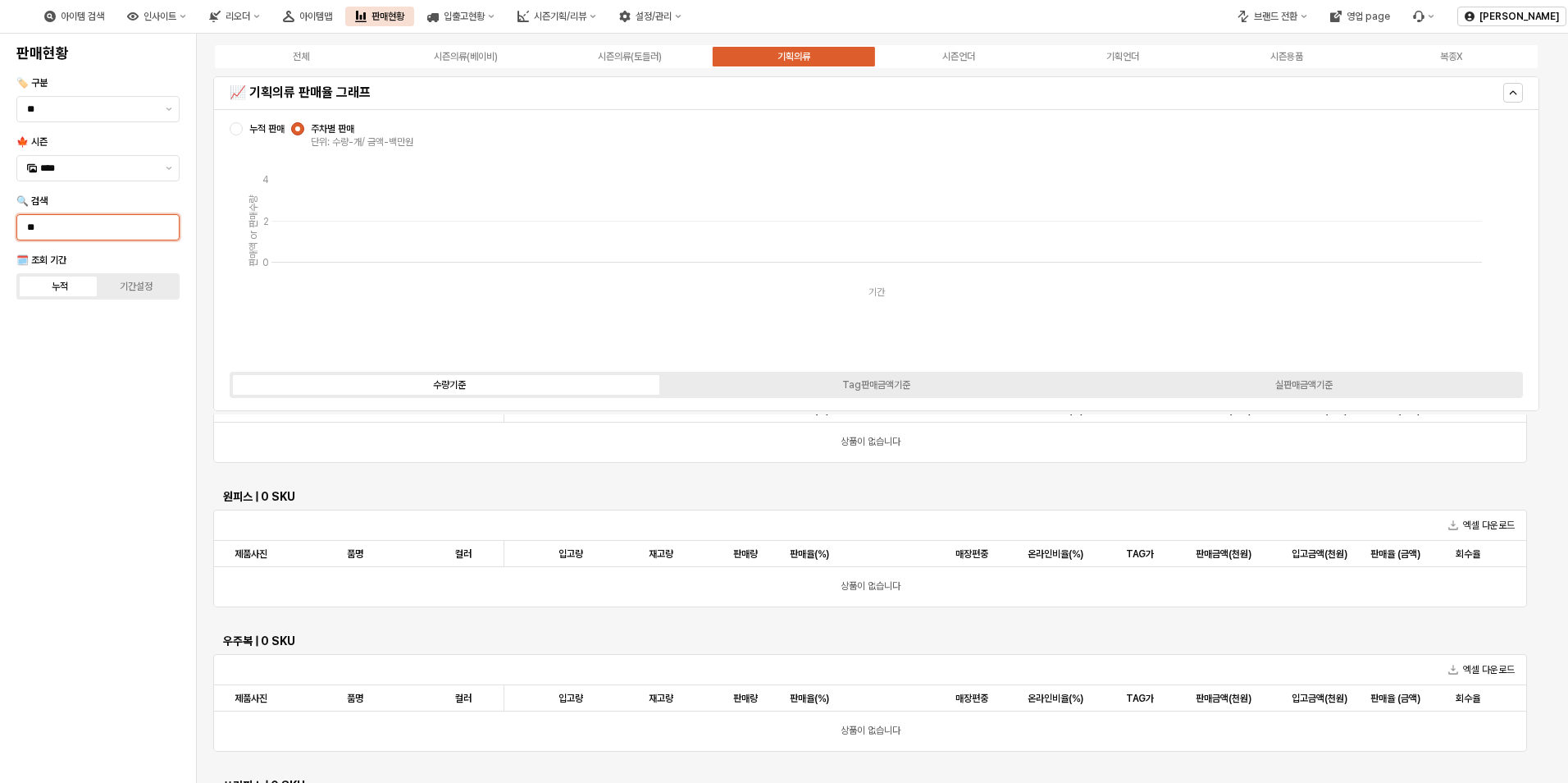
type input "*"
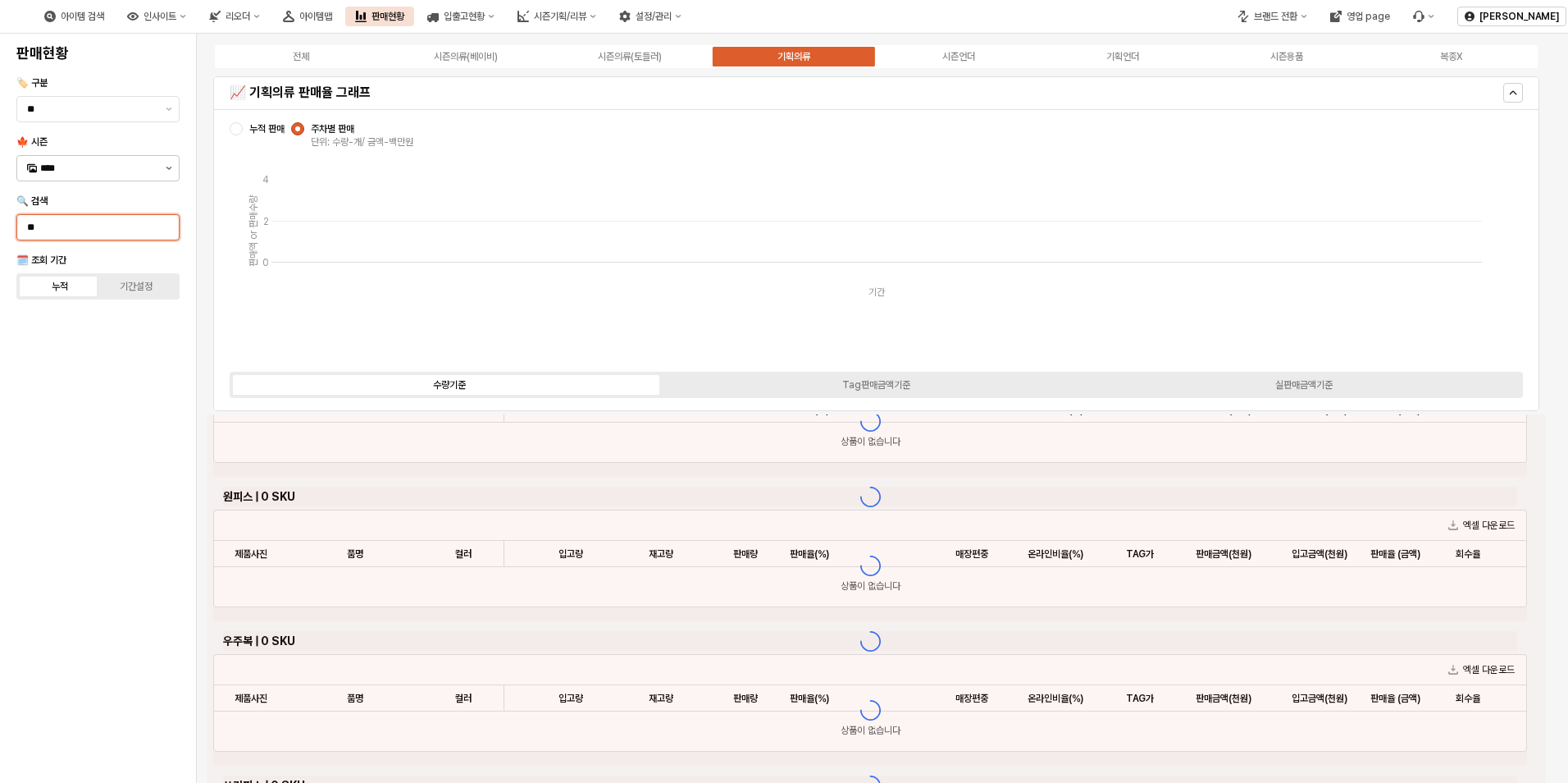
type input "**"
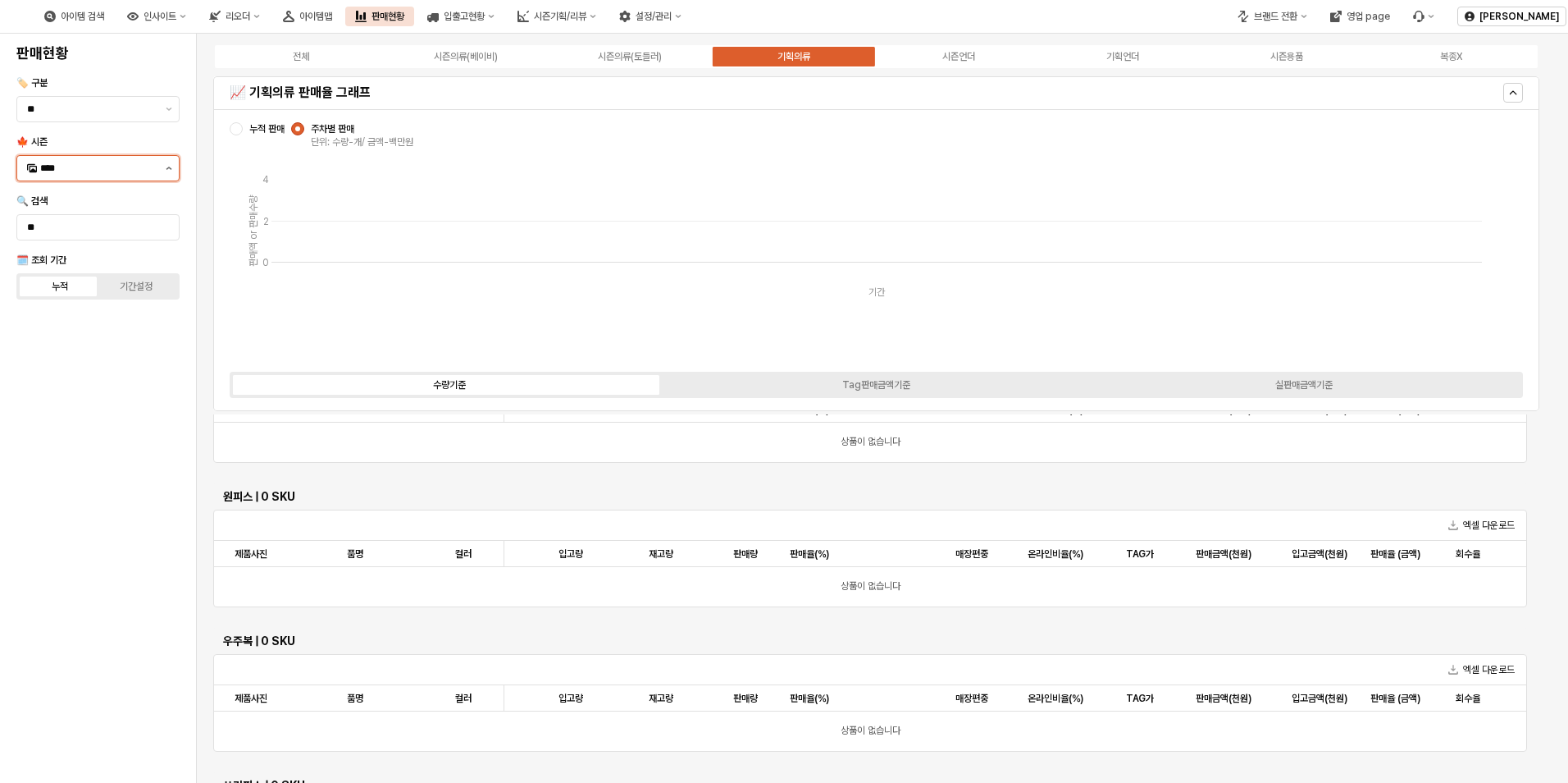
click at [170, 168] on icon "제안 사항 표시" at bounding box center [169, 168] width 6 height 3
click at [168, 103] on button "제안 사항 표시" at bounding box center [169, 109] width 20 height 25
click at [126, 163] on div "사계절" at bounding box center [93, 171] width 132 height 17
type input "***"
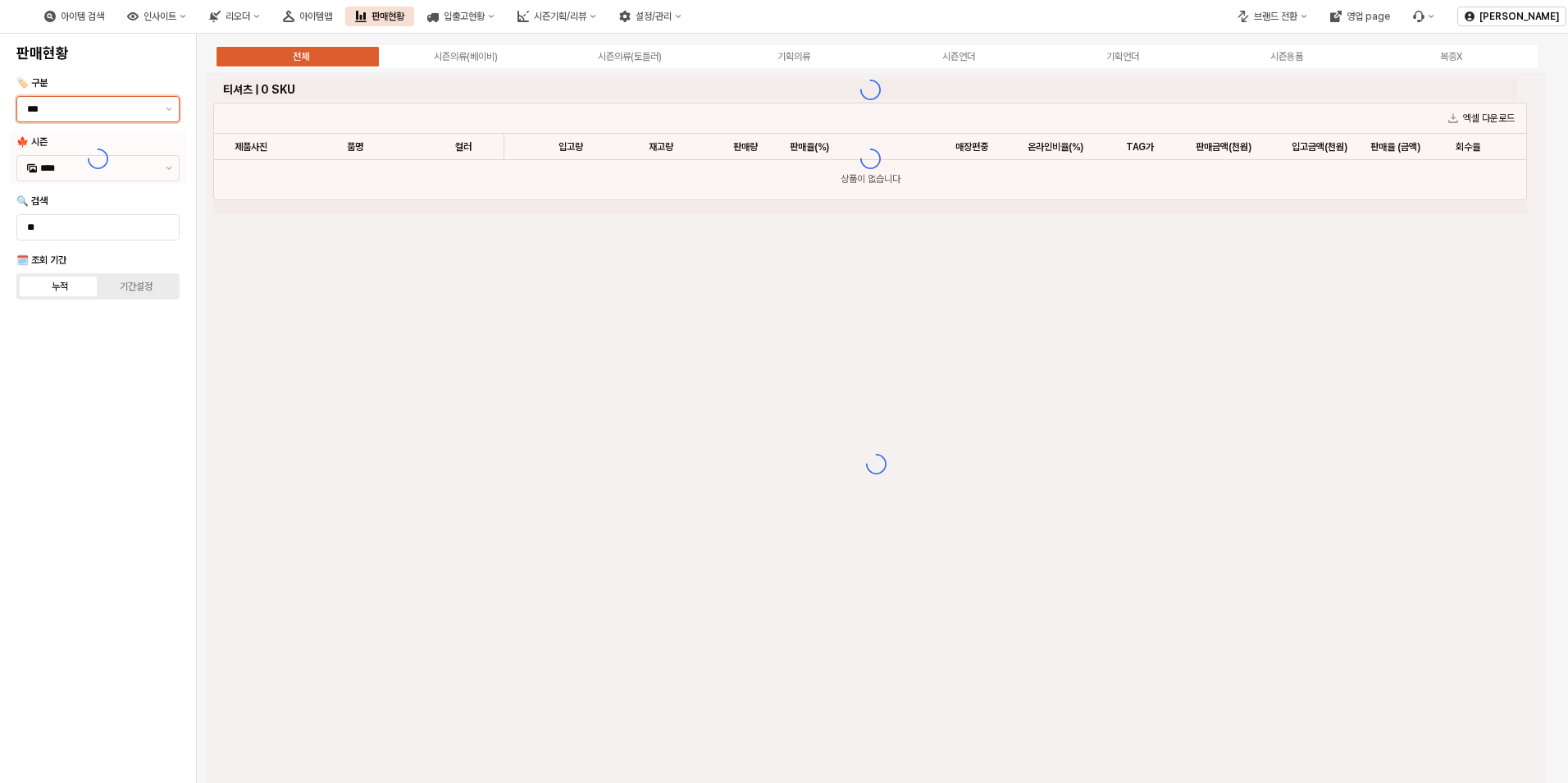
type input "*******"
